Goal: Navigation & Orientation: Find specific page/section

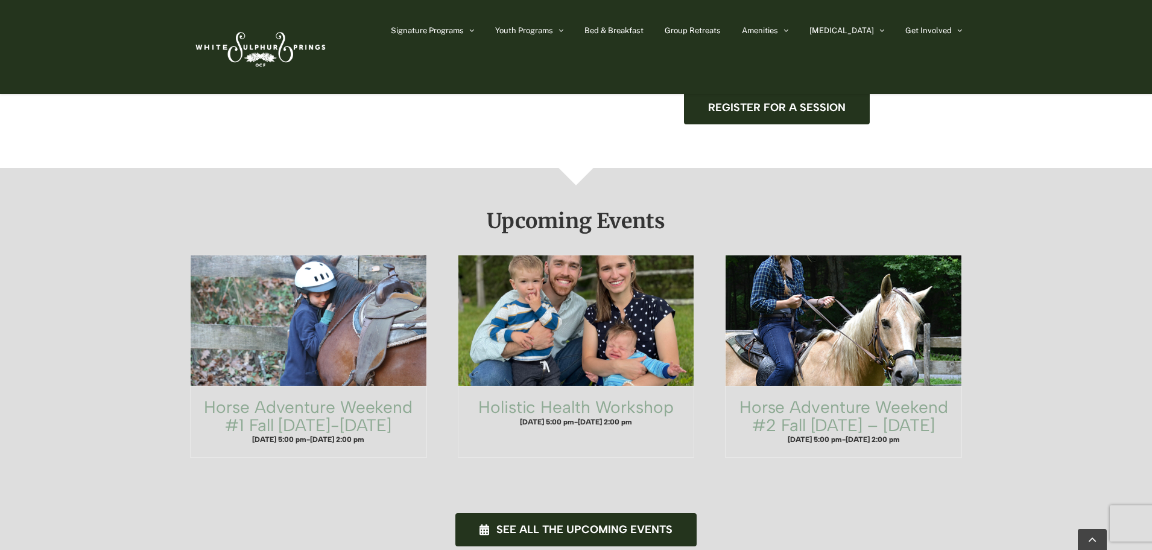
scroll to position [613, 0]
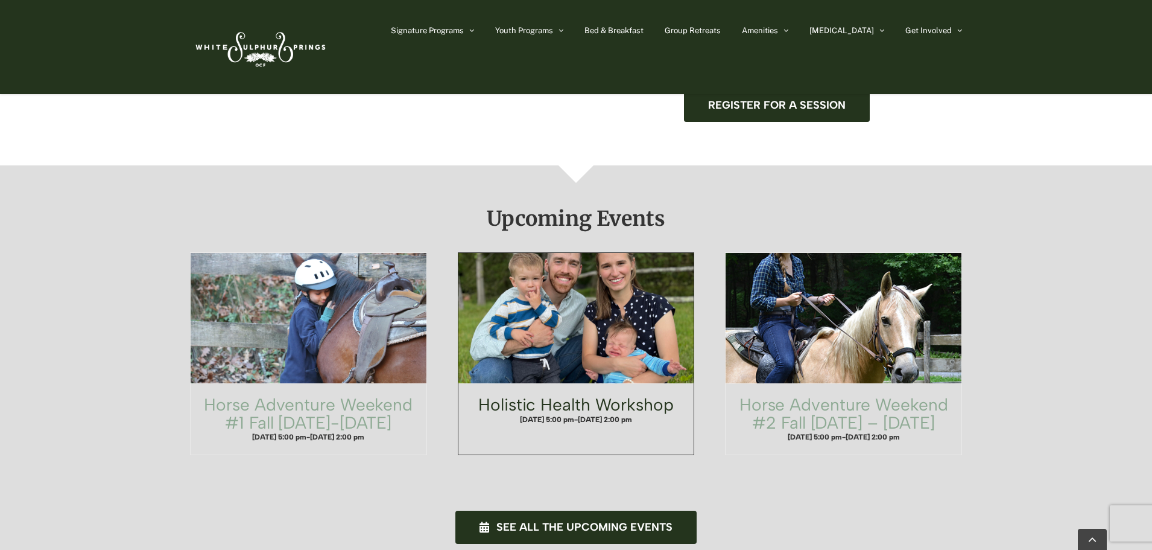
click at [639, 394] on link "Holistic Health Workshop" at bounding box center [575, 404] width 195 height 21
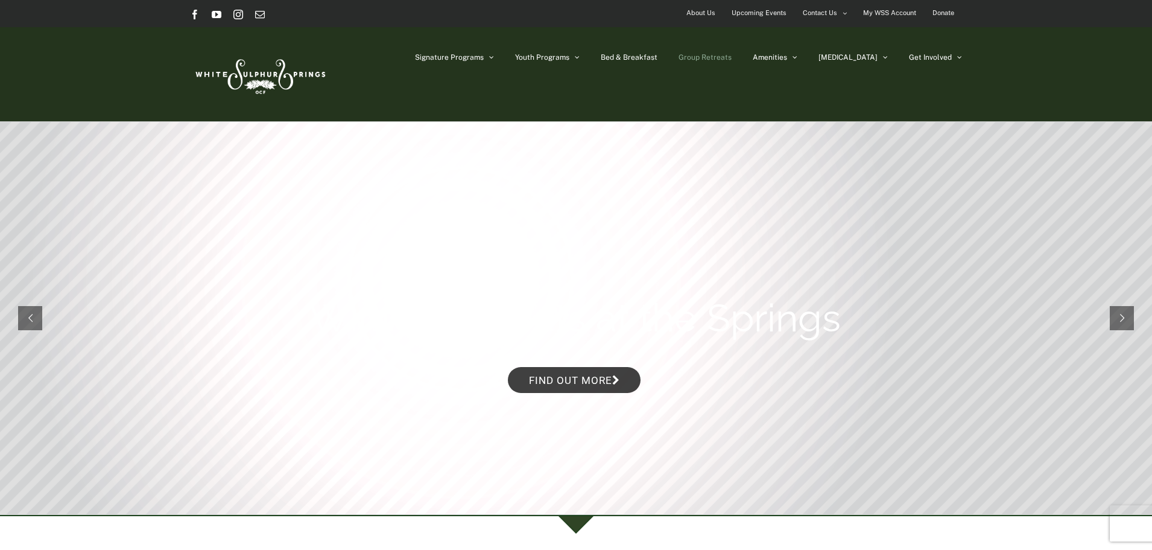
click at [732, 57] on span "Group Retreats" at bounding box center [705, 57] width 53 height 7
